Goal: Task Accomplishment & Management: Use online tool/utility

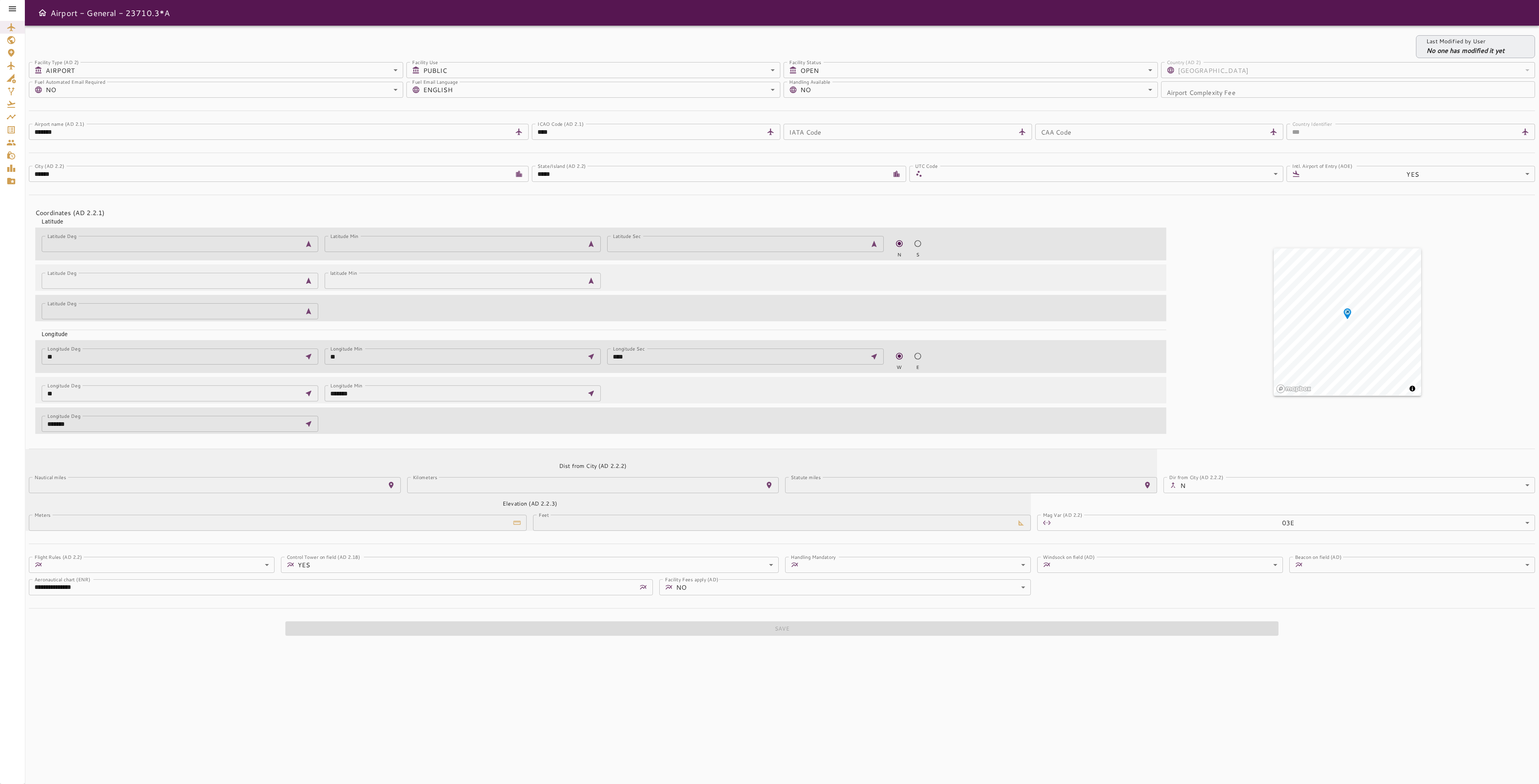
click at [10, 11] on icon at bounding box center [12, 8] width 10 height 10
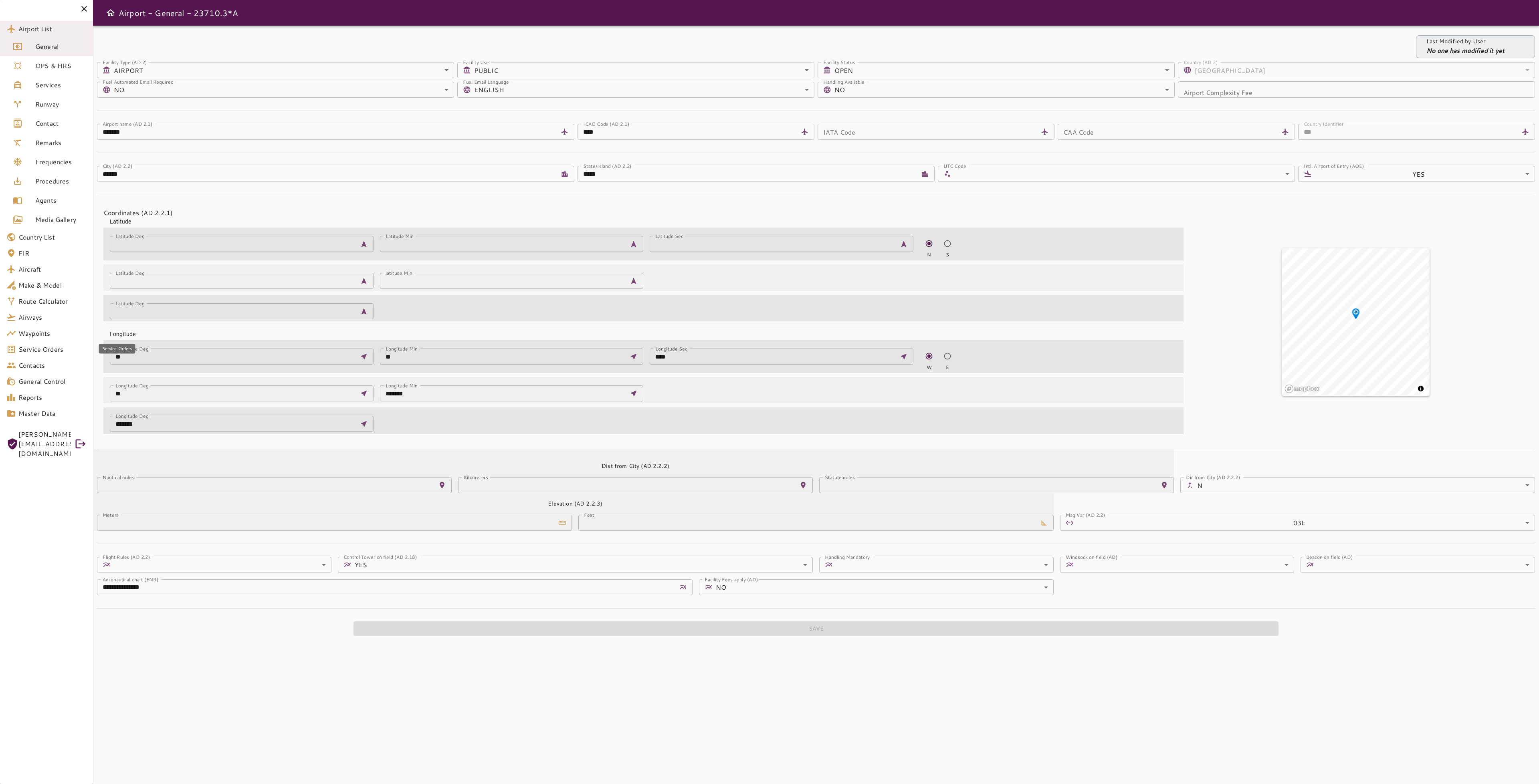
click at [38, 351] on span "Service Orders" at bounding box center [52, 349] width 68 height 10
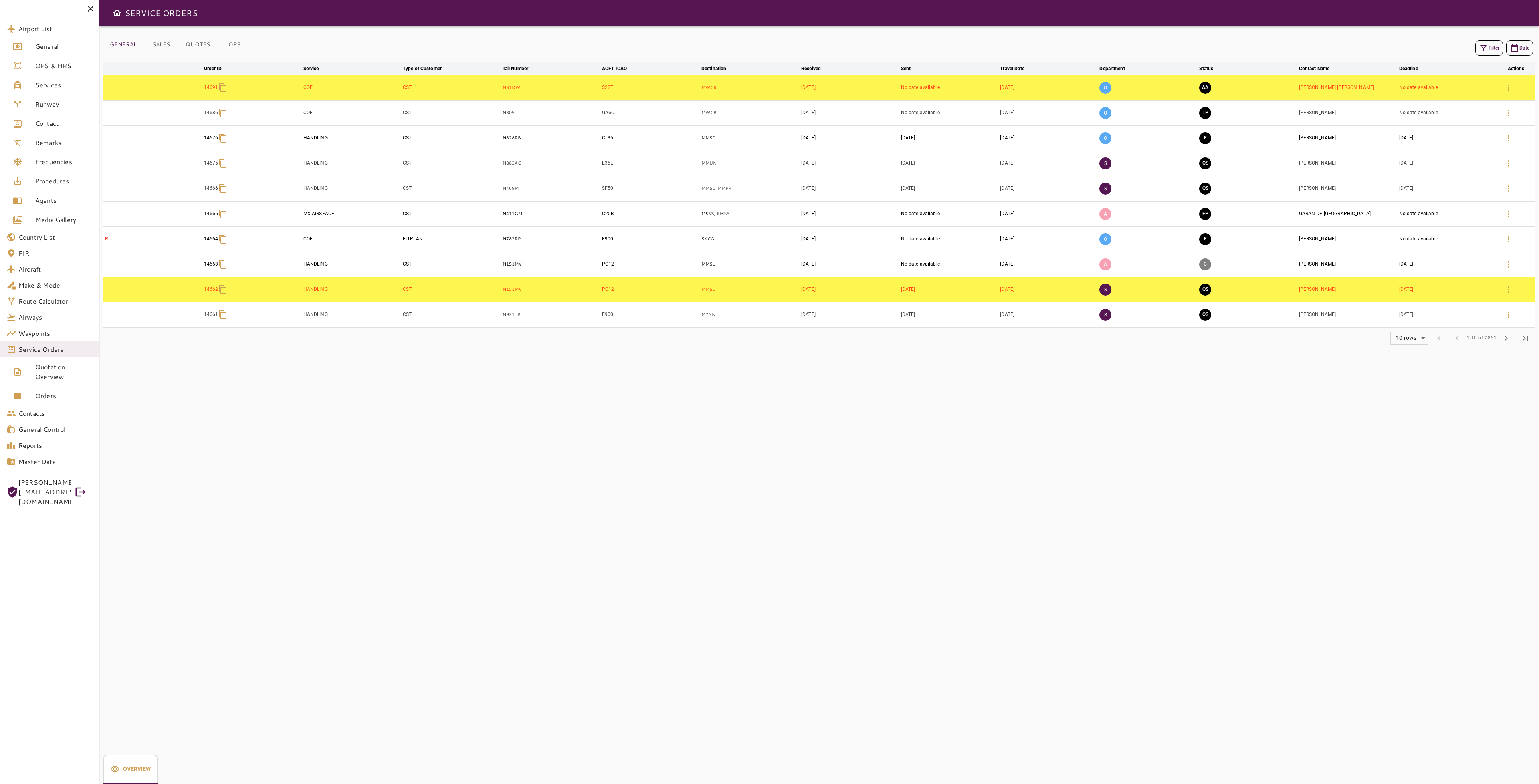
click at [1487, 47] on icon "button" at bounding box center [1483, 48] width 10 height 10
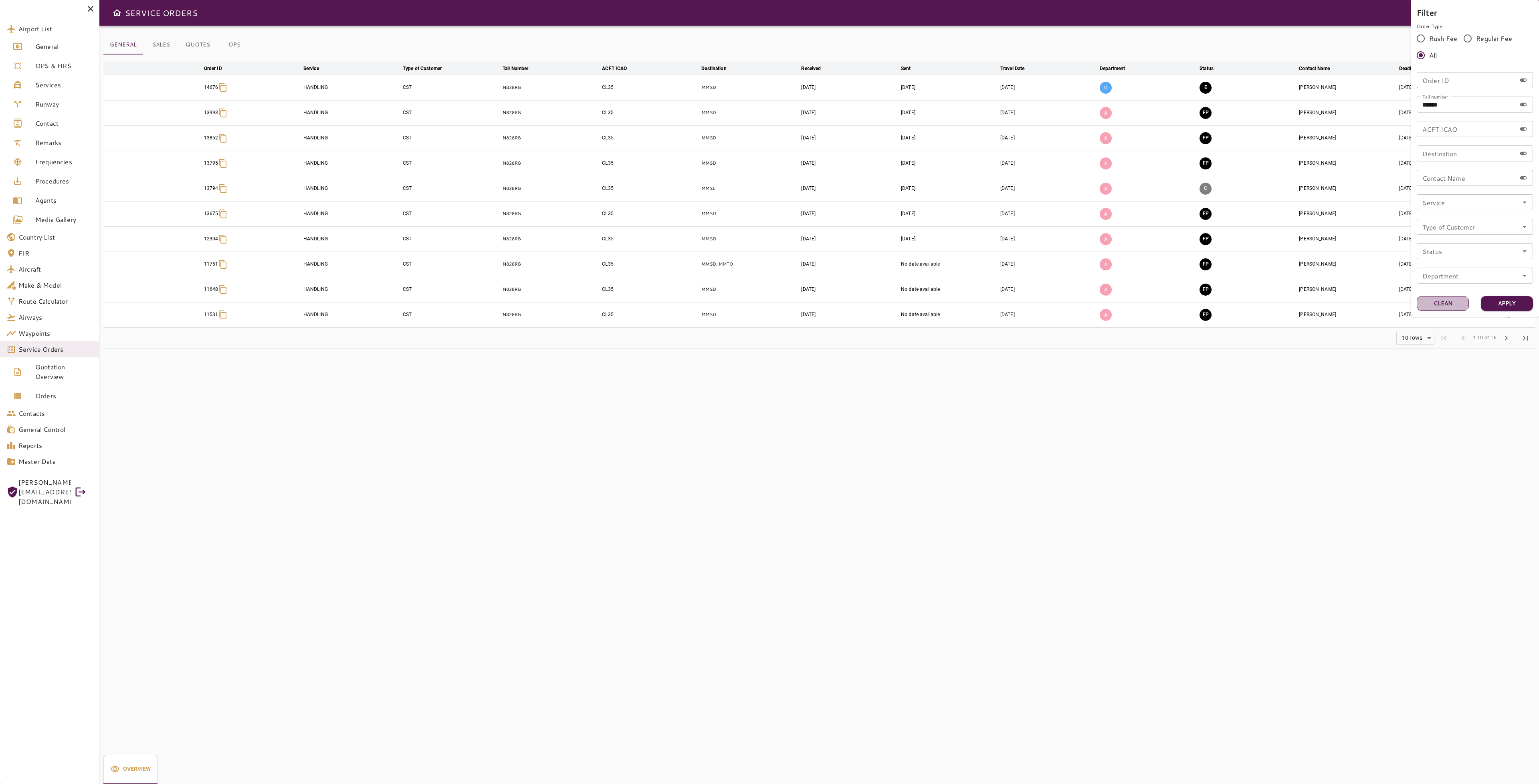
click at [1436, 305] on button "Clean" at bounding box center [1443, 303] width 52 height 15
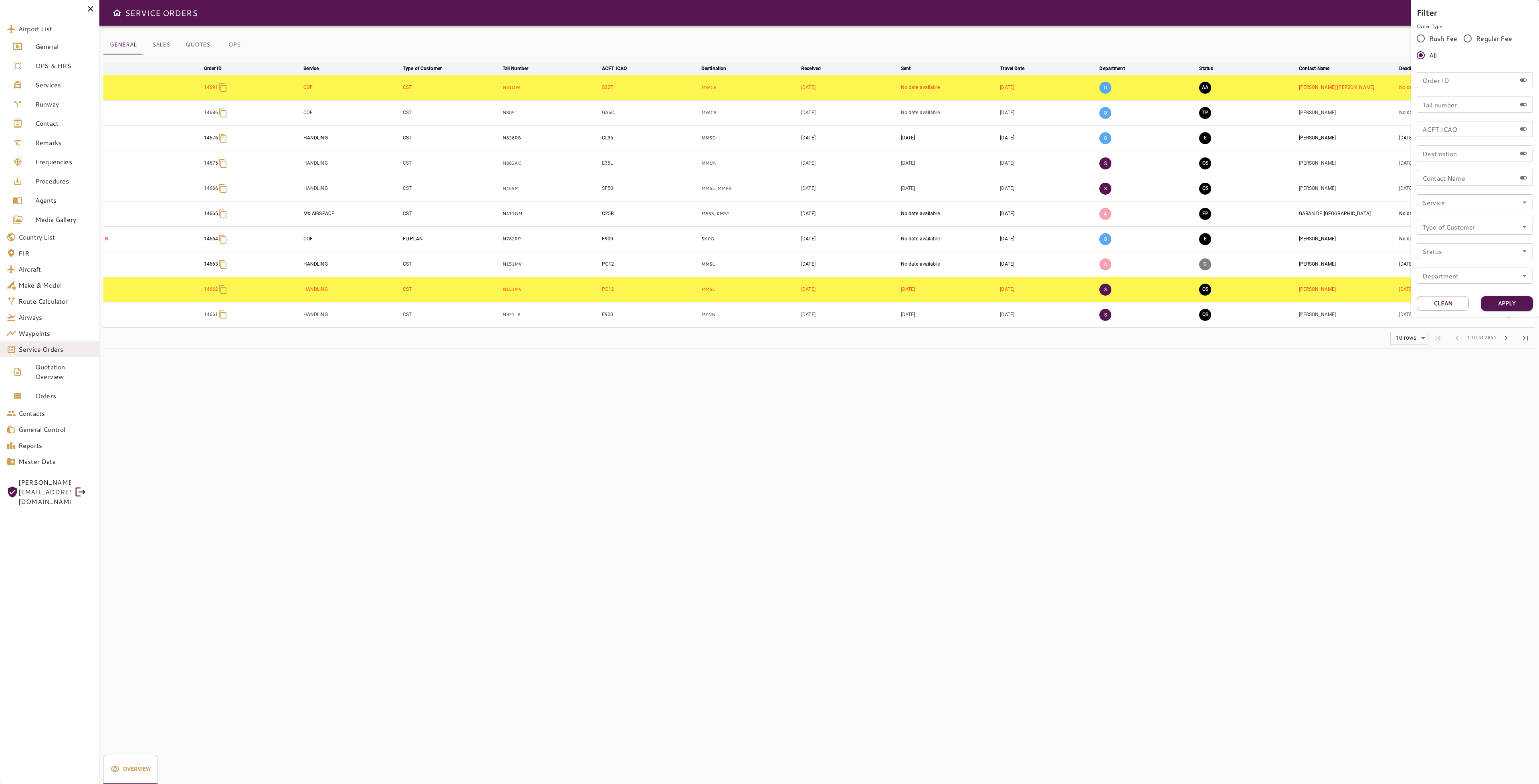
click at [1454, 103] on input "Tail number" at bounding box center [1467, 104] width 100 height 16
type input "*****"
click at [1495, 304] on button "Apply" at bounding box center [1507, 303] width 52 height 15
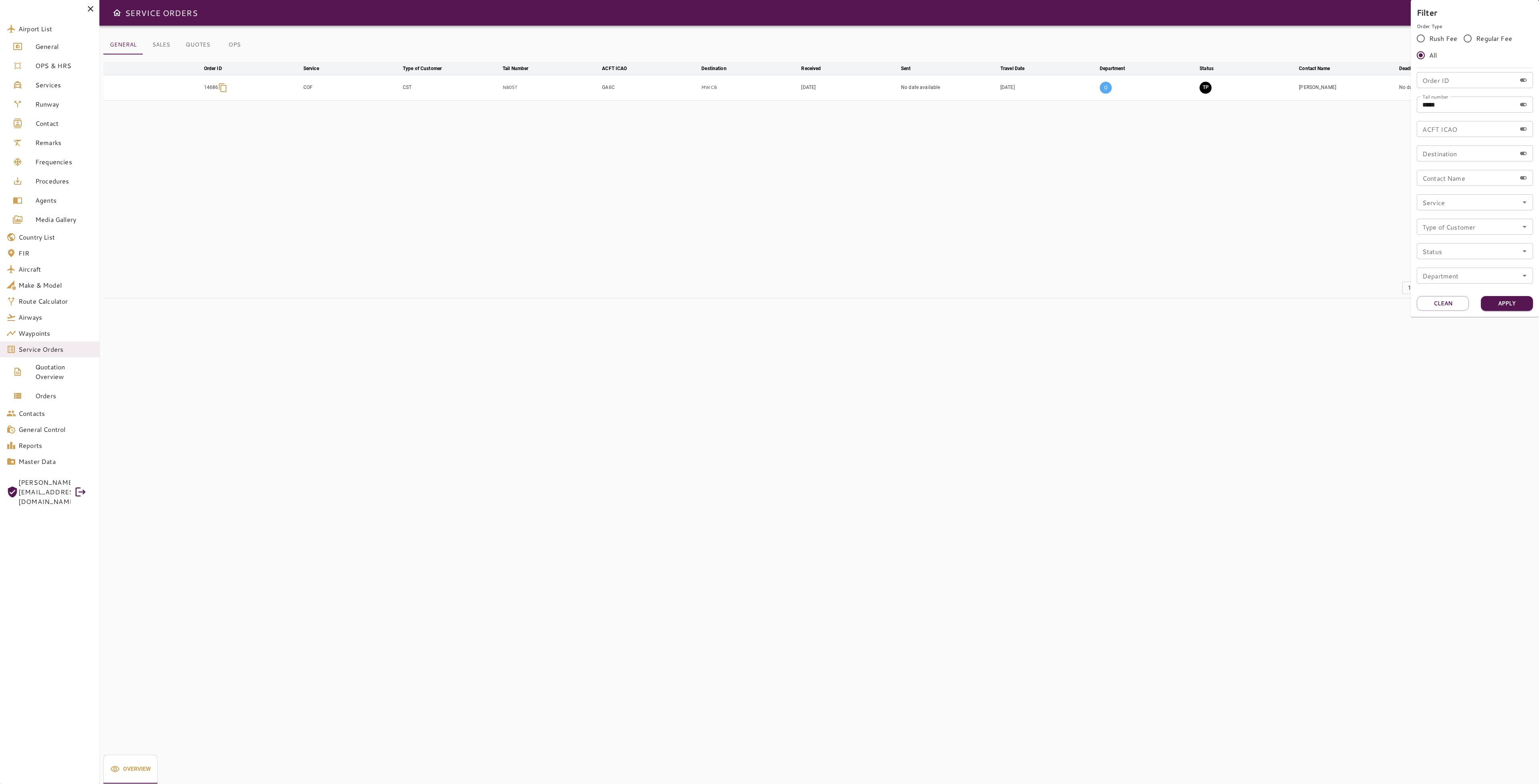
click at [1089, 237] on div at bounding box center [770, 392] width 1539 height 784
click at [1206, 91] on button "TP" at bounding box center [1206, 87] width 12 height 12
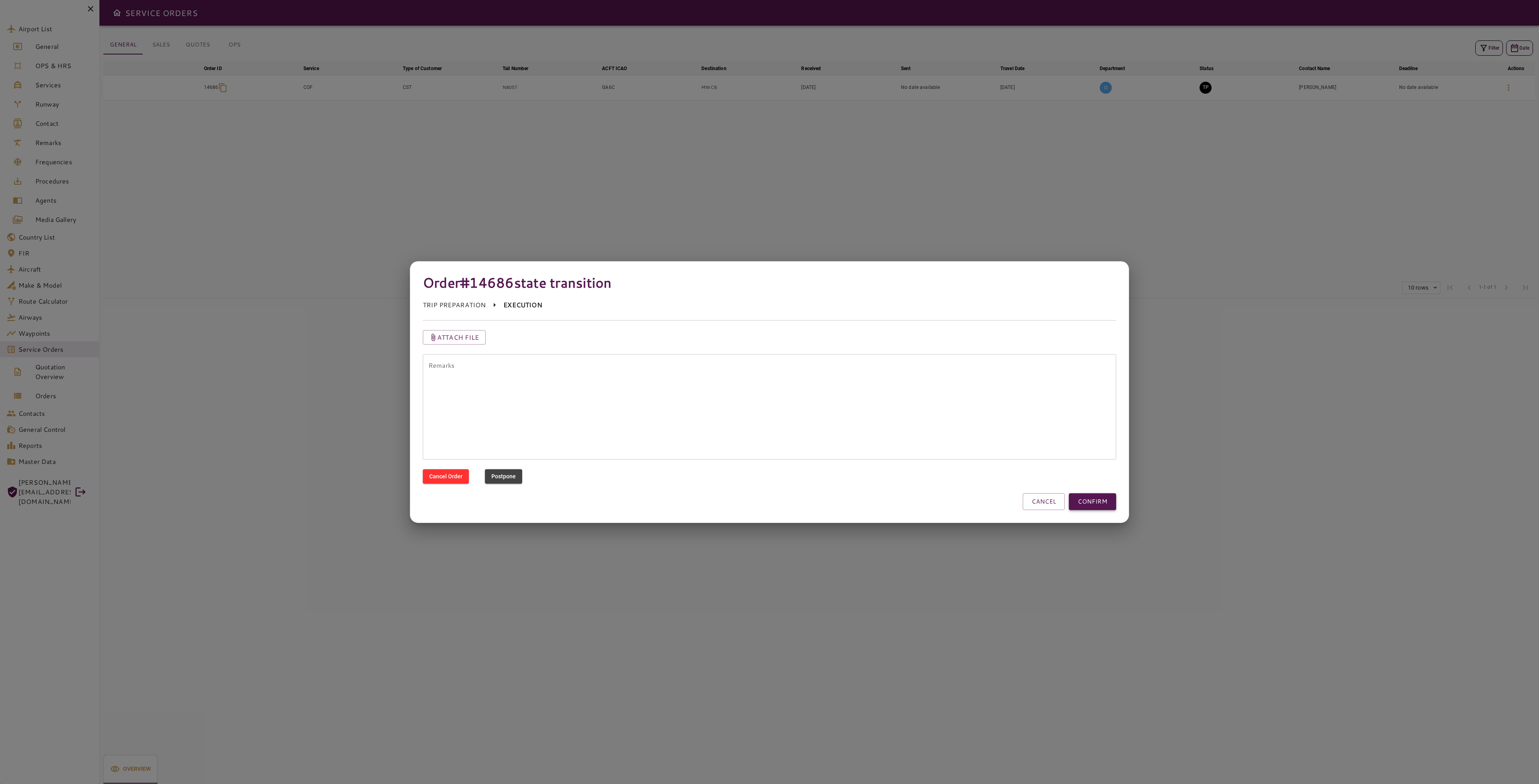
click at [1111, 503] on button "CONFIRM" at bounding box center [1092, 501] width 47 height 17
